Goal: Communication & Community: Answer question/provide support

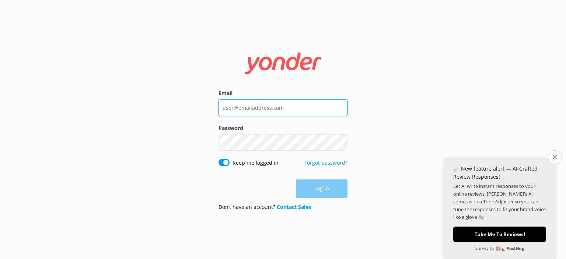
click at [282, 107] on input "Email" at bounding box center [283, 108] width 129 height 17
type input "[PERSON_NAME][EMAIL_ADDRESS][DOMAIN_NAME]"
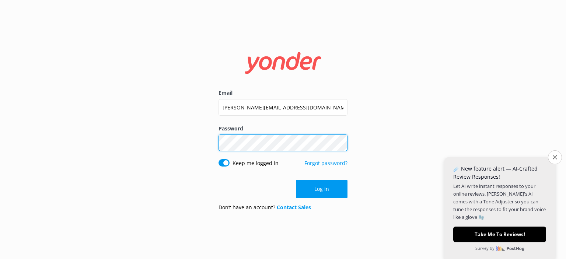
click button "Log in" at bounding box center [322, 189] width 52 height 18
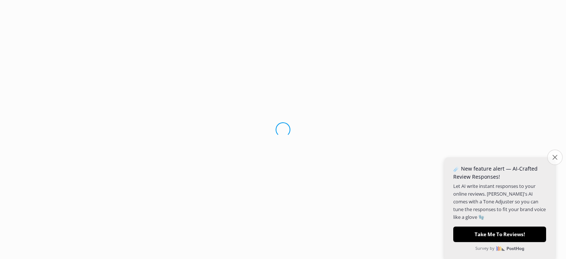
click at [554, 156] on icon "Close survey" at bounding box center [555, 157] width 5 height 5
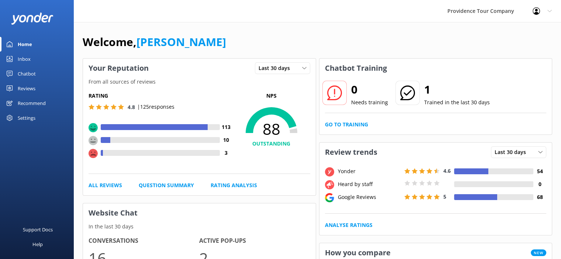
click at [32, 90] on div "Reviews" at bounding box center [27, 88] width 18 height 15
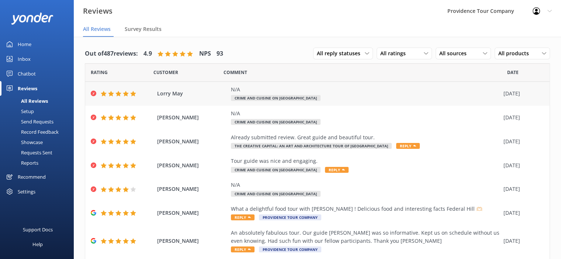
click at [288, 94] on div "N/A Crime and Cuisine on [GEOGRAPHIC_DATA]" at bounding box center [365, 94] width 269 height 17
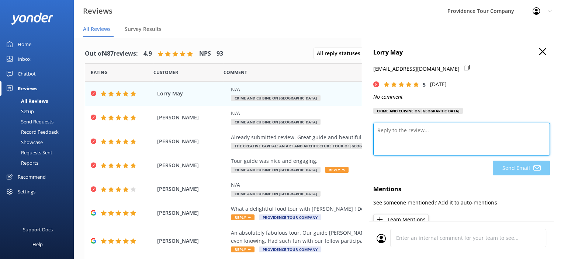
click at [427, 134] on textarea at bounding box center [461, 139] width 177 height 33
type textarea "J"
click at [427, 131] on textarea "Hi [PERSON_NAME], Thanks forthe 5" at bounding box center [461, 139] width 177 height 33
drag, startPoint x: 439, startPoint y: 135, endPoint x: 449, endPoint y: 136, distance: 10.0
click at [425, 132] on textarea "Hi [PERSON_NAME], Thanks forthe 5" at bounding box center [461, 139] width 177 height 33
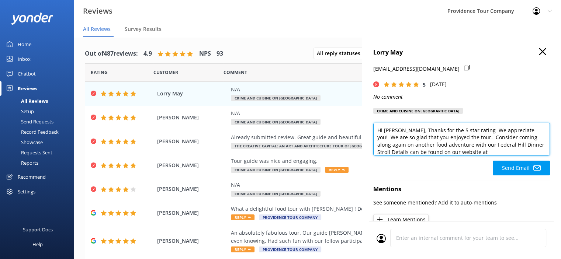
click at [495, 151] on textarea "Hi [PERSON_NAME], Thanks for the 5 star rating We appreciate you! We are so gla…" at bounding box center [461, 139] width 177 height 33
paste textarea "[URL][DOMAIN_NAME]"
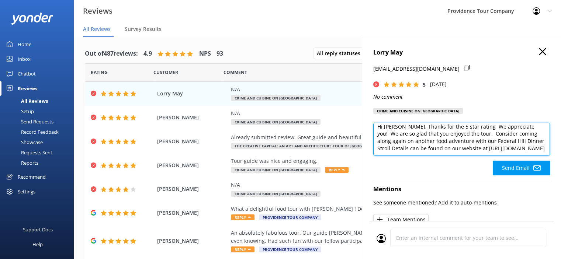
scroll to position [14, 0]
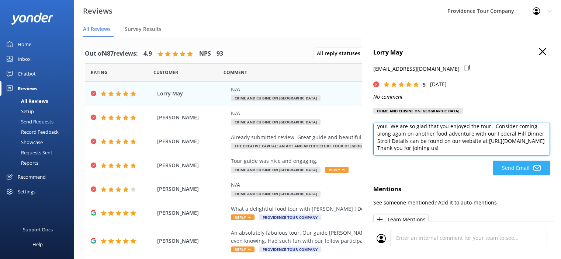
type textarea "Hi [PERSON_NAME], Thanks for the 5 star rating We appreciate you! We are so gla…"
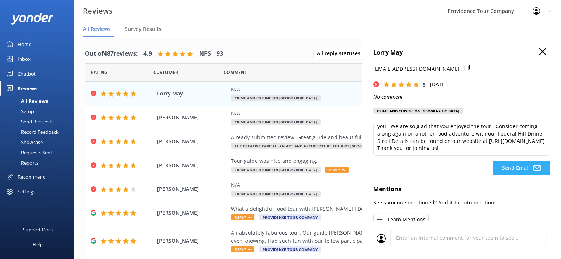
click at [517, 169] on button "Send Email" at bounding box center [521, 168] width 57 height 15
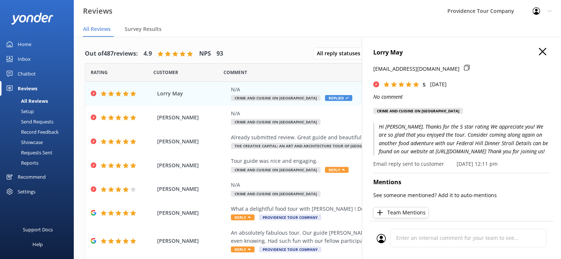
drag, startPoint x: 431, startPoint y: 163, endPoint x: 375, endPoint y: 126, distance: 67.4
click at [375, 126] on p "Hi [PERSON_NAME], Thanks for the 5 star rating We appreciate you! We are so gla…" at bounding box center [461, 139] width 177 height 33
copy p "Hi [PERSON_NAME], Thanks for the 5 star rating We appreciate you! We are so gla…"
click at [254, 121] on span "Crime and Cuisine on [GEOGRAPHIC_DATA]" at bounding box center [276, 122] width 90 height 6
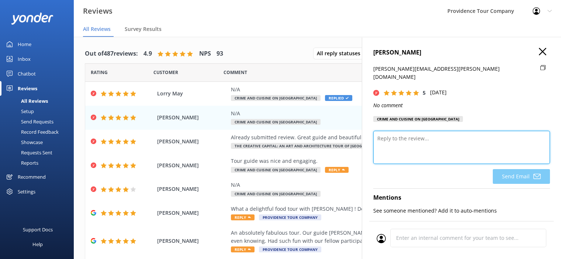
click at [425, 135] on textarea at bounding box center [461, 147] width 177 height 33
paste textarea "Hi [PERSON_NAME], Thanks for the 5 star rating We appreciate you! We are so gla…"
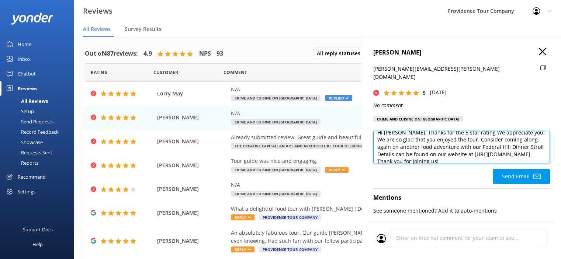
scroll to position [0, 0]
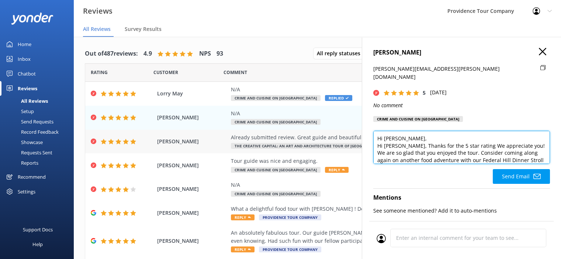
drag, startPoint x: 397, startPoint y: 139, endPoint x: 351, endPoint y: 139, distance: 45.7
click at [351, 139] on div "Out of 487 reviews: 4.9 NPS 93 All reply statuses All reply statuses Needs a re…" at bounding box center [317, 155] width 487 height 237
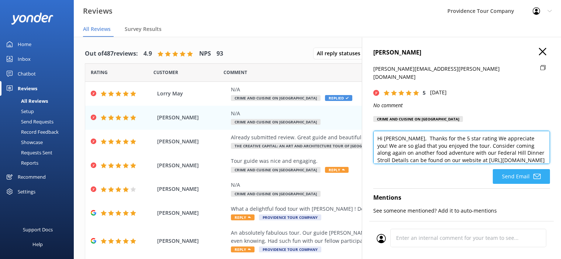
type textarea "Hi [PERSON_NAME], Thanks for the 5 star rating We appreciate you! We are so gla…"
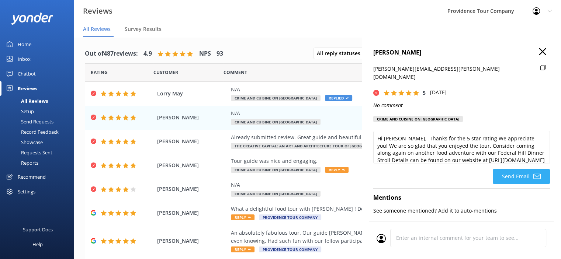
click at [518, 169] on button "Send Email" at bounding box center [521, 176] width 57 height 15
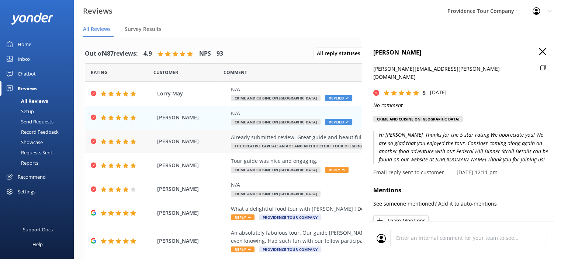
click at [314, 140] on div "Already submitted review. Great guide and beautiful tour." at bounding box center [365, 138] width 269 height 8
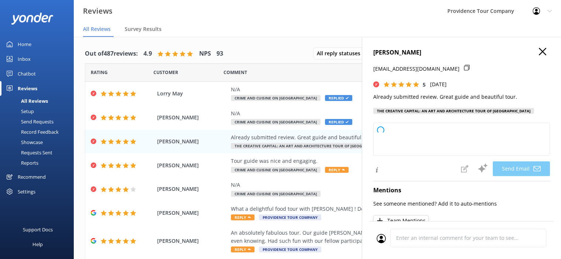
type textarea "Thank you so much, [PERSON_NAME]! We’re delighted to hear you enjoyed the tour …"
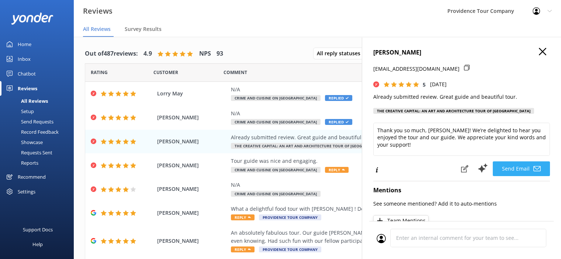
click at [524, 176] on button "Send Email" at bounding box center [521, 169] width 57 height 15
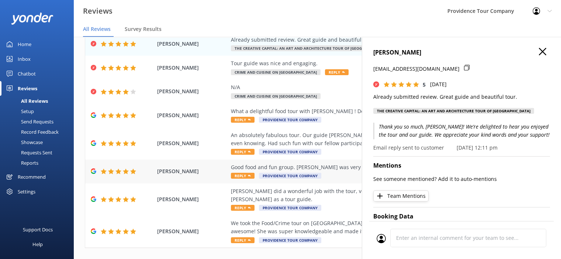
scroll to position [111, 0]
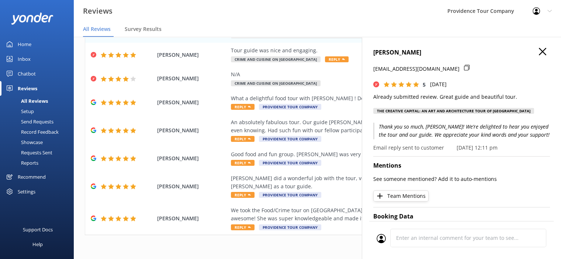
click at [536, 45] on div "[PERSON_NAME] [EMAIL_ADDRESS][DOMAIN_NAME] 5 [DATE] Already submitted review. G…" at bounding box center [461, 166] width 199 height 259
click at [539, 51] on use "button" at bounding box center [542, 51] width 7 height 7
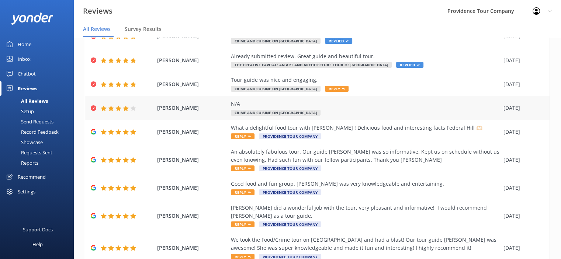
scroll to position [37, 0]
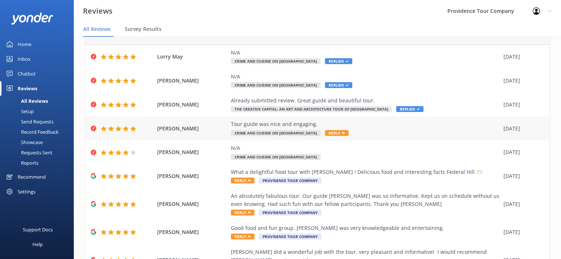
click at [305, 128] on div "Tour guide was nice and engaging." at bounding box center [365, 124] width 269 height 8
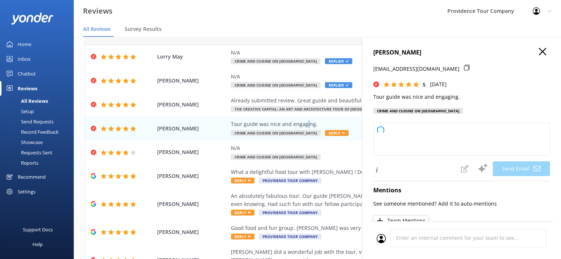
type textarea "Thank you so much for your kind words and fantastic rating, [PERSON_NAME]! We'r…"
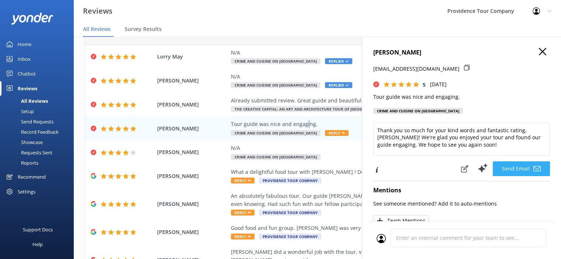
click at [521, 172] on button "Send Email" at bounding box center [521, 169] width 57 height 15
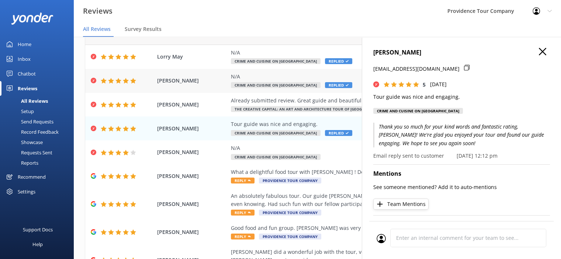
click at [277, 82] on div "N/A Crime and Cuisine on Federal Hill Replied" at bounding box center [365, 81] width 269 height 17
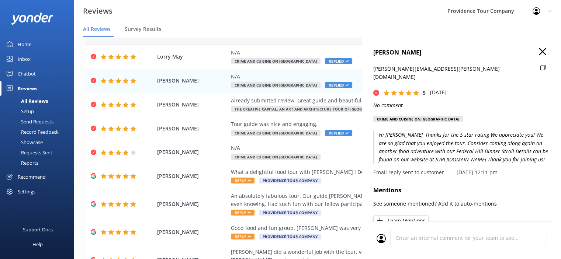
drag, startPoint x: 425, startPoint y: 162, endPoint x: 373, endPoint y: 131, distance: 60.3
click at [373, 131] on p "Hi [PERSON_NAME], Thanks for the 5 star rating We appreciate you! We are so gla…" at bounding box center [461, 147] width 177 height 33
copy p "Hi [PERSON_NAME], Thanks for the 5 star rating We appreciate you! We are so gla…"
click at [245, 150] on div "N/A" at bounding box center [365, 148] width 269 height 8
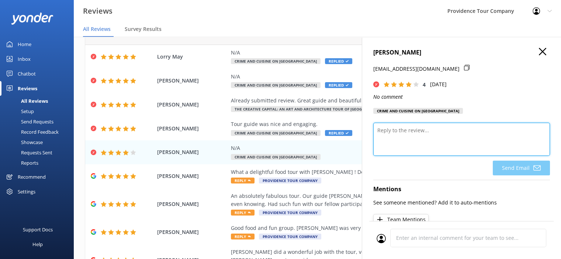
click at [413, 137] on textarea at bounding box center [461, 139] width 177 height 33
paste textarea "Hi [PERSON_NAME], Thanks for the 5 star rating We appreciate you! We are so gla…"
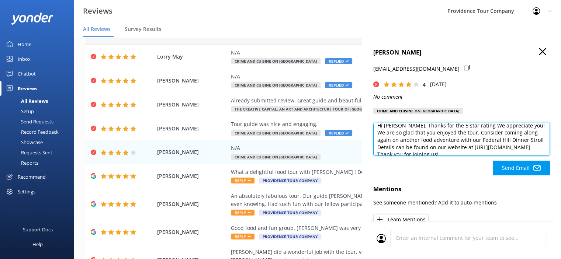
scroll to position [0, 0]
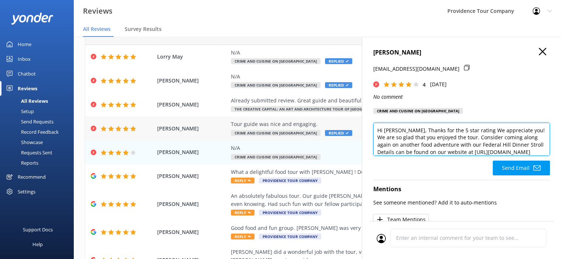
drag, startPoint x: 399, startPoint y: 132, endPoint x: 359, endPoint y: 129, distance: 40.7
click at [359, 129] on div "Out of 487 reviews: 4.9 NPS 93 All reply statuses All reply statuses Needs a re…" at bounding box center [317, 155] width 487 height 237
click at [515, 145] on textarea "Thanks for the 5 star rating We appreciate you! We are so glad that you enjoyed…" at bounding box center [461, 139] width 177 height 33
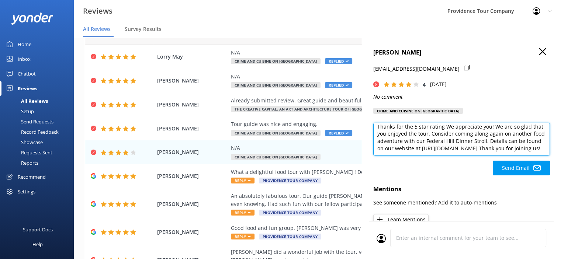
click at [504, 142] on textarea "Thanks for the 5 star rating We appreciate you! We are so glad that you enjoyed…" at bounding box center [461, 139] width 177 height 33
click at [506, 142] on textarea "Thanks for the 5 star rating We appreciate you! We are so glad that you enjoyed…" at bounding box center [461, 139] width 177 height 33
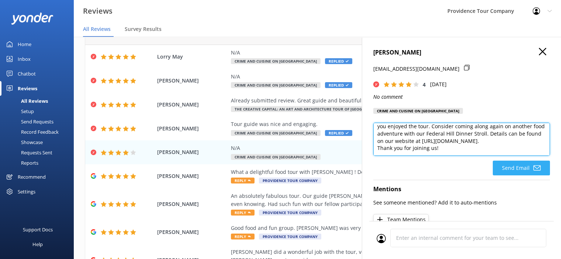
type textarea "Thanks for the 5 star rating We appreciate you! We are so glad that you enjoyed…"
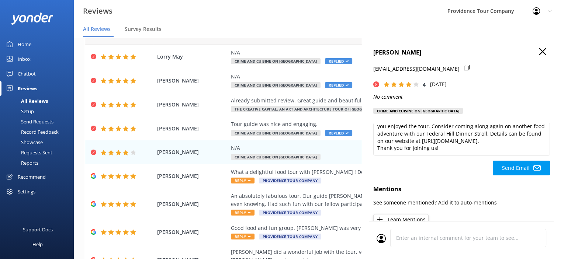
click at [510, 167] on button "Send Email" at bounding box center [521, 168] width 57 height 15
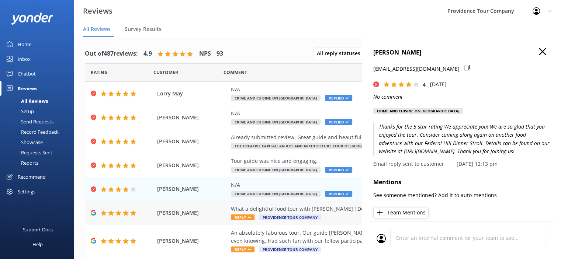
scroll to position [74, 0]
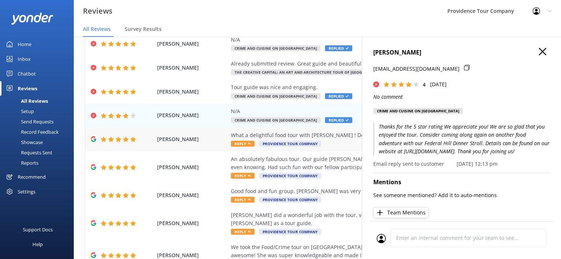
click at [251, 136] on div "What a delightful food tour with [PERSON_NAME] ! Delicious food and interesting…" at bounding box center [365, 135] width 269 height 8
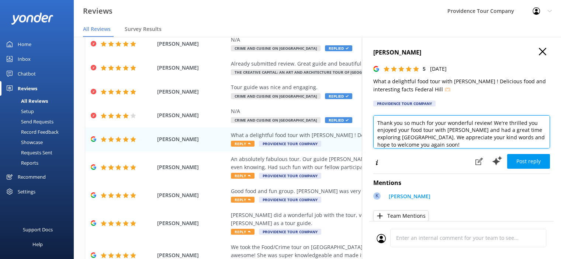
scroll to position [1, 0]
drag, startPoint x: 440, startPoint y: 145, endPoint x: 363, endPoint y: 122, distance: 80.4
click at [363, 122] on div "[PERSON_NAME] 5 [DATE] What a delightful food tour with [PERSON_NAME] ! Delicio…" at bounding box center [461, 166] width 199 height 259
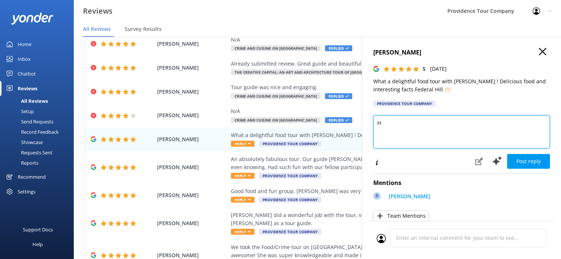
scroll to position [0, 0]
paste textarea "Thank you so much for your kind review! We're thrilled to hear you enjoyed the …"
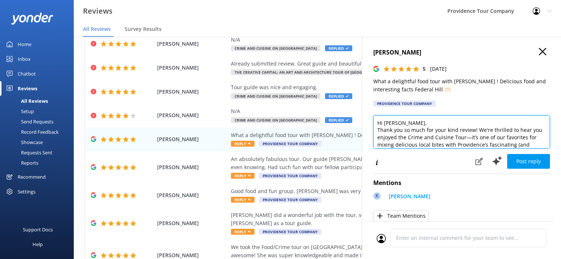
scroll to position [58, 0]
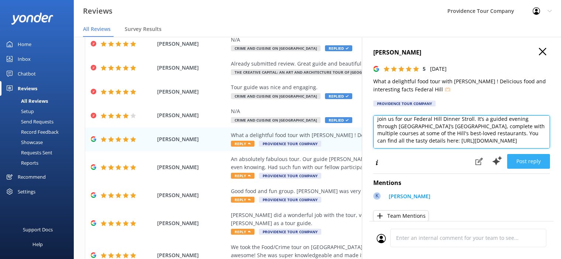
type textarea "Hi [PERSON_NAME], Thank you so much for your kind review! We're thrilled to hea…"
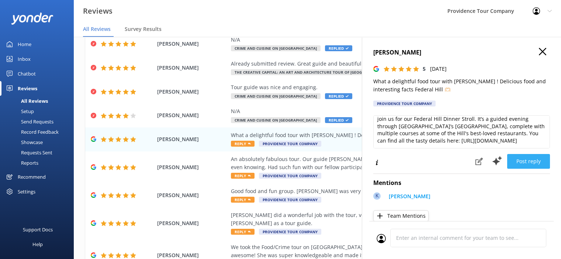
click at [528, 166] on button "Post reply" at bounding box center [528, 161] width 43 height 15
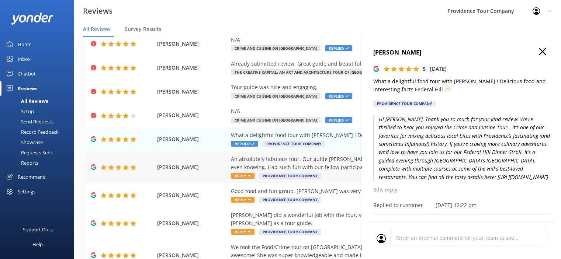
click at [252, 163] on div "An absolutely fabulous tour. Our guide [PERSON_NAME] was so informative. Kept u…" at bounding box center [365, 163] width 269 height 17
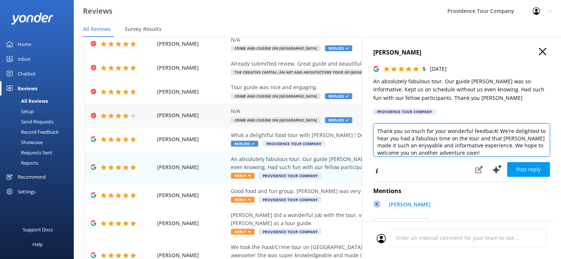
drag, startPoint x: 423, startPoint y: 136, endPoint x: 361, endPoint y: 117, distance: 65.2
click at [361, 117] on div "Out of 487 reviews: 4.9 NPS 93 All reply statuses All reply statuses Needs a re…" at bounding box center [317, 155] width 487 height 237
paste textarea "review! We're thrilled to hear you enjoyed the Crime and Cuisine Tour—it’s such…"
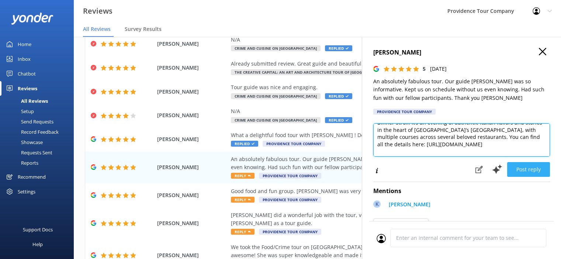
type textarea "Thank you so much for your wonderful review! We're thrilled to hear you enjoyed…"
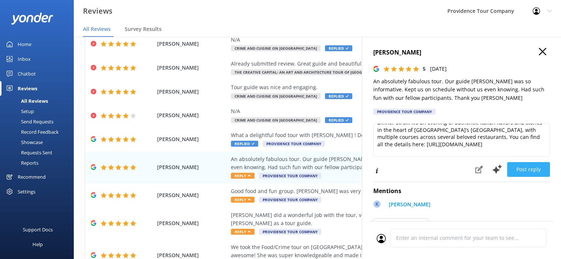
click at [527, 170] on button "Post reply" at bounding box center [528, 169] width 43 height 15
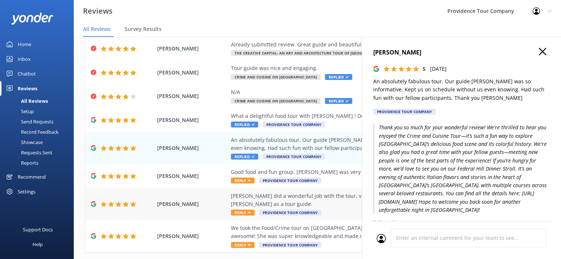
scroll to position [111, 0]
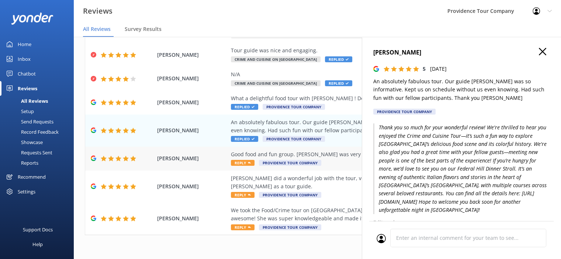
click at [261, 154] on div "Good food and fun group. [PERSON_NAME] was very knowledgeable and entertaining." at bounding box center [365, 154] width 269 height 8
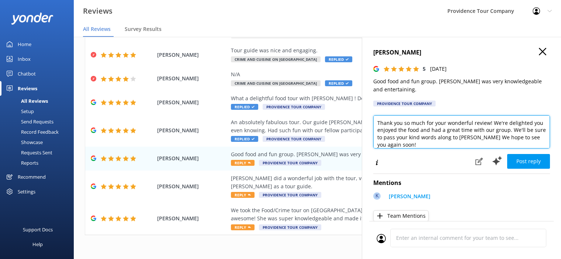
drag, startPoint x: 412, startPoint y: 143, endPoint x: 368, endPoint y: 120, distance: 49.5
click at [368, 120] on div "[PERSON_NAME] 5 [DATE] Good food and fun group. [PERSON_NAME] was very knowledg…" at bounding box center [461, 166] width 199 height 259
paste textarea "thrilled to hear you enjoyed the Crime and Cuisine Tour—it’s one of our favorit…"
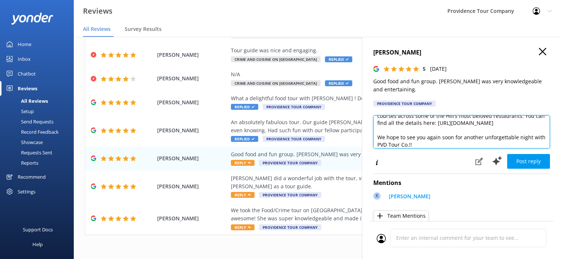
click at [440, 148] on textarea "Thank you so much for your wonderful review! We're thrilled to hear you enjoyed…" at bounding box center [461, 131] width 177 height 33
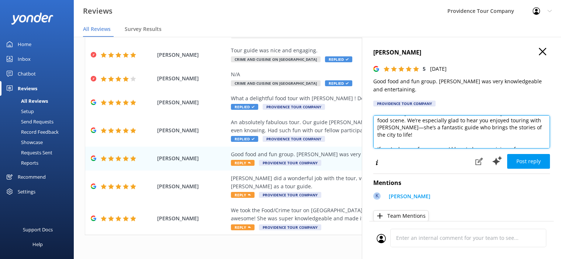
scroll to position [37, 0]
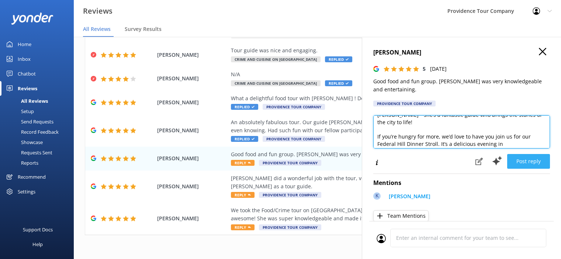
type textarea "Thank you so much for your wonderful review! We're thrilled to hear you enjoyed…"
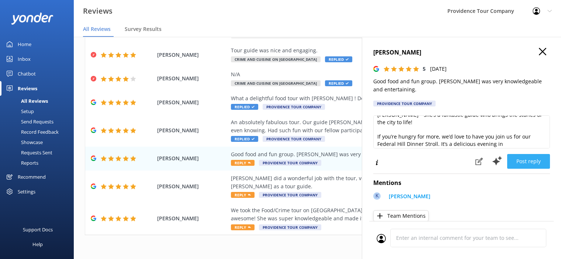
click at [527, 159] on button "Post reply" at bounding box center [528, 161] width 43 height 15
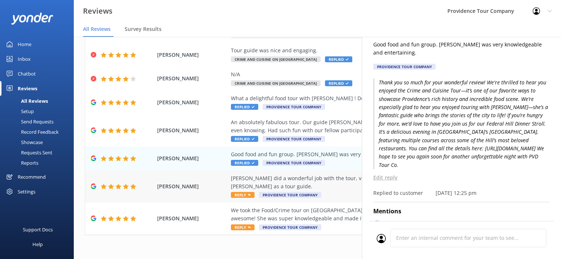
drag, startPoint x: 242, startPoint y: 193, endPoint x: 260, endPoint y: 193, distance: 18.1
click at [242, 193] on span "Reply" at bounding box center [243, 195] width 24 height 6
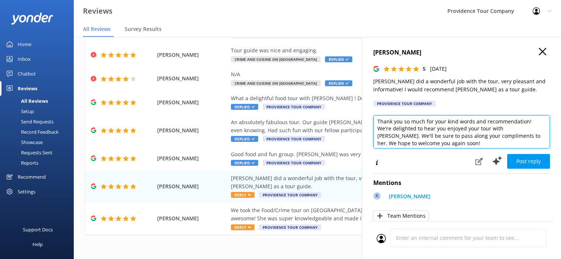
scroll to position [0, 0]
drag, startPoint x: 444, startPoint y: 147, endPoint x: 371, endPoint y: 117, distance: 78.9
click at [371, 117] on div "[PERSON_NAME] 5 [DATE] [PERSON_NAME] did a wonderful job with the tour, very pl…" at bounding box center [461, 166] width 199 height 259
click at [429, 140] on textarea "Thank you so much for your kind words and recommendation! We're delighted to he…" at bounding box center [461, 131] width 177 height 33
drag, startPoint x: 440, startPoint y: 143, endPoint x: 348, endPoint y: 119, distance: 94.6
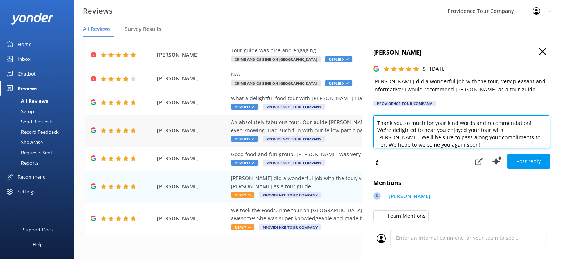
click at [348, 119] on div "Out of 487 reviews: 4.9 NPS 93 All reply statuses All reply statuses Needs a re…" at bounding box center [317, 155] width 487 height 237
paste textarea "for the fantastic review! We're so happy to hear you had a great time on the Cr…"
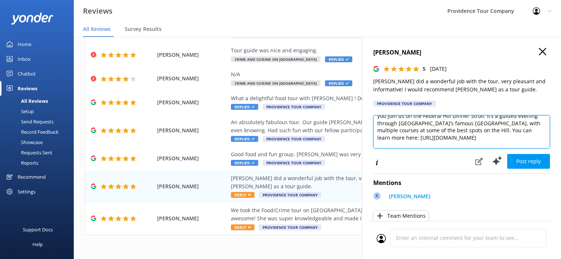
scroll to position [69, 0]
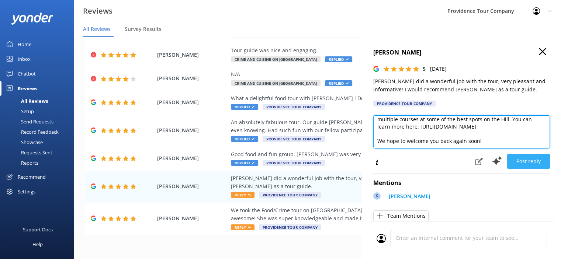
type textarea "Thank you for the fantastic review! We're so happy to hear you had a great time…"
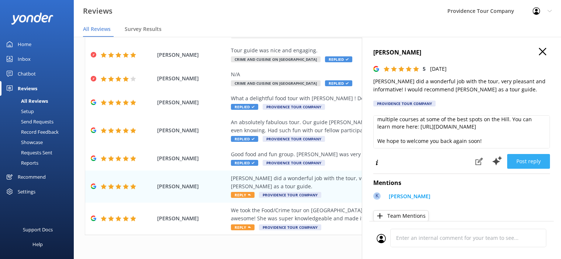
click at [524, 162] on button "Post reply" at bounding box center [528, 161] width 43 height 15
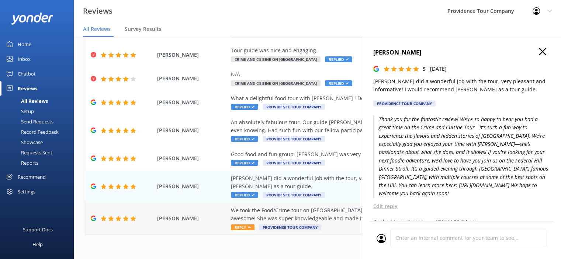
click at [339, 214] on div "We took the Food/Crime tour on [GEOGRAPHIC_DATA] and had a blast! Our tour guid…" at bounding box center [365, 215] width 269 height 17
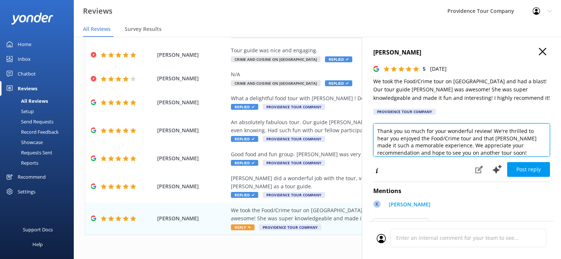
drag, startPoint x: 516, startPoint y: 148, endPoint x: 364, endPoint y: 117, distance: 155.2
click at [364, 117] on div "[PERSON_NAME] 5 [DATE] We took the Food/Crime tour on [GEOGRAPHIC_DATA] and had…" at bounding box center [461, 166] width 199 height 259
drag, startPoint x: 526, startPoint y: 153, endPoint x: 362, endPoint y: 122, distance: 167.1
click at [362, 122] on div "[PERSON_NAME] 5 [DATE] We took the Food/Crime tour on [GEOGRAPHIC_DATA] and had…" at bounding box center [461, 166] width 199 height 259
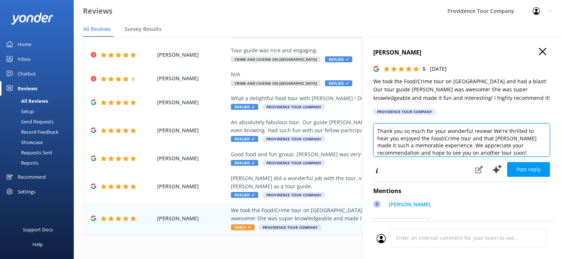
paste textarea "the fantastic review! We’re thrilled to hear you had such a great time on the C…"
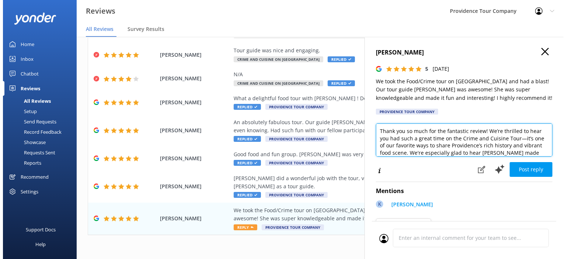
scroll to position [87, 0]
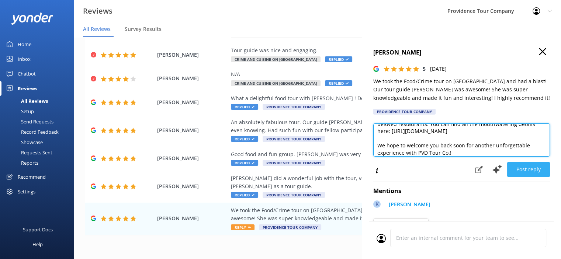
type textarea "Thank you so much for the fantastic review! We’re thrilled to hear you had such…"
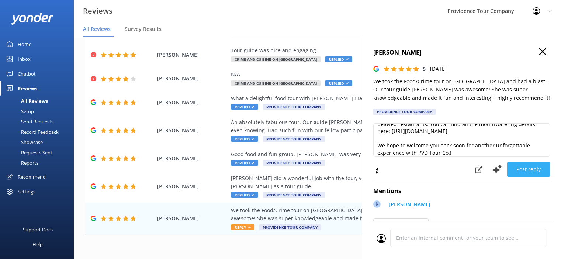
click at [531, 170] on button "Post reply" at bounding box center [528, 169] width 43 height 15
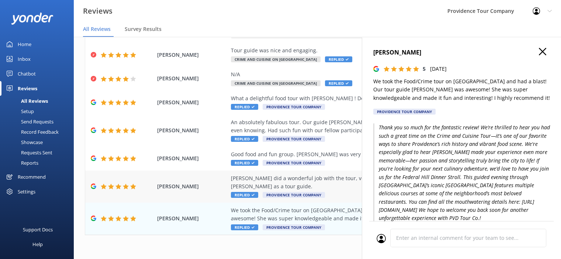
click at [311, 178] on div "[PERSON_NAME] did a wonderful job with the tour, very pleasant and informative!…" at bounding box center [365, 182] width 269 height 17
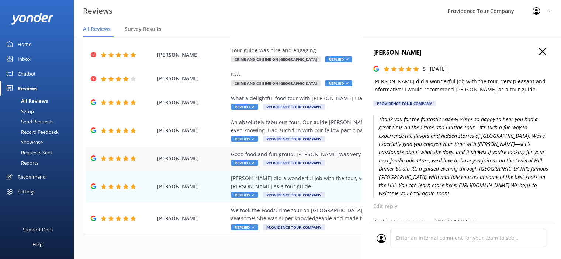
click at [288, 154] on div "Good food and fun group. [PERSON_NAME] was very knowledgeable and entertaining." at bounding box center [365, 154] width 269 height 8
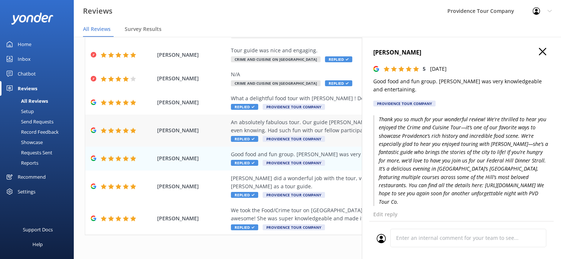
click at [291, 118] on div "[PERSON_NAME] An absolutely fabulous tour. Our guide [PERSON_NAME] was so infor…" at bounding box center [317, 131] width 464 height 32
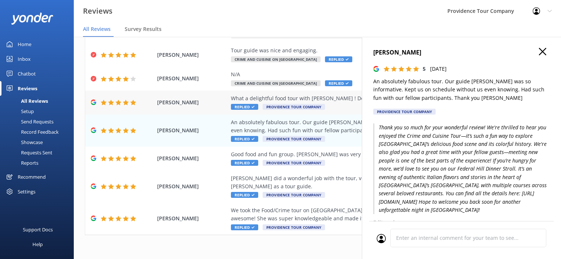
click at [292, 102] on div "What a delightful food tour with [PERSON_NAME] ! Delicious food and interesting…" at bounding box center [365, 98] width 269 height 8
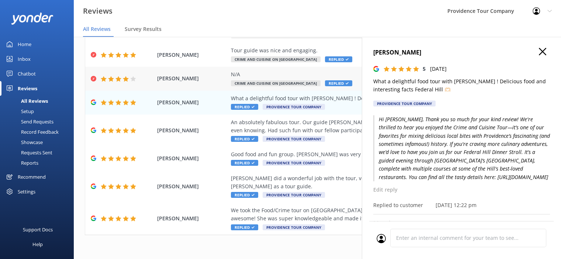
click at [300, 81] on span "Crime and Cuisine on [GEOGRAPHIC_DATA]" at bounding box center [276, 83] width 90 height 6
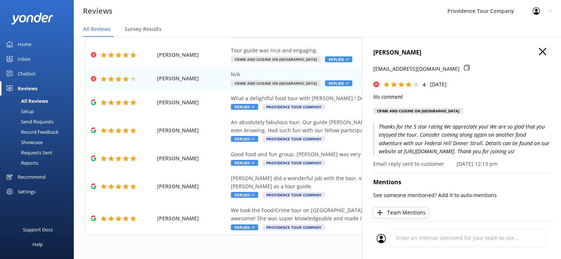
click at [552, 7] on div "Profile Settings Logout" at bounding box center [542, 11] width 38 height 22
click at [513, 48] on link "Logout" at bounding box center [525, 50] width 74 height 18
